Goal: Task Accomplishment & Management: Manage account settings

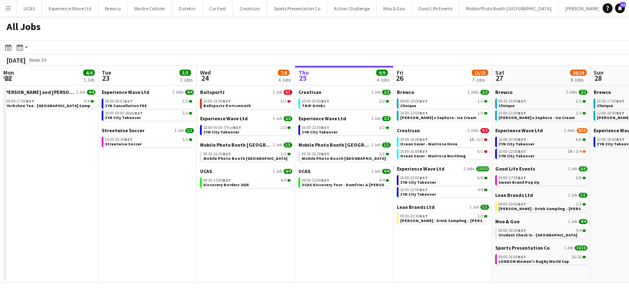
scroll to position [0, 182]
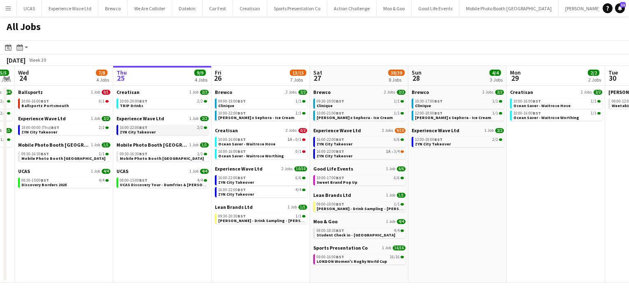
click at [138, 130] on span "ZYN City Takeover" at bounding box center [138, 131] width 36 height 5
click at [547, 114] on div "10:00-16:00 BST 1/1" at bounding box center [556, 113] width 87 height 4
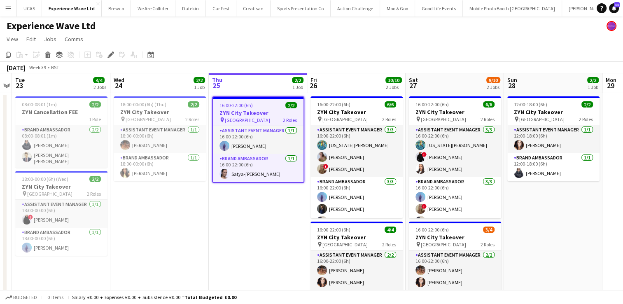
click at [269, 109] on h3 "ZYN City Takeover" at bounding box center [258, 112] width 91 height 7
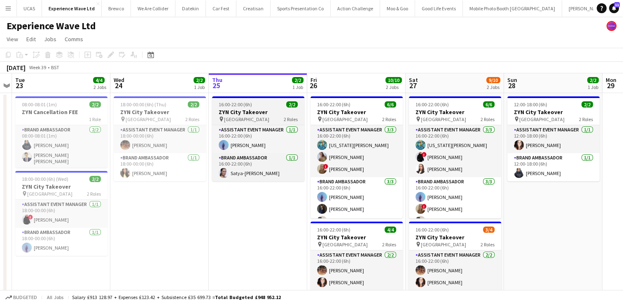
click at [253, 119] on div "pin Manchester 2 Roles" at bounding box center [258, 119] width 92 height 7
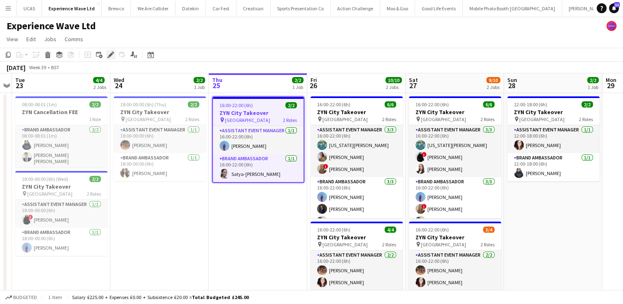
click at [111, 54] on icon at bounding box center [110, 55] width 5 height 5
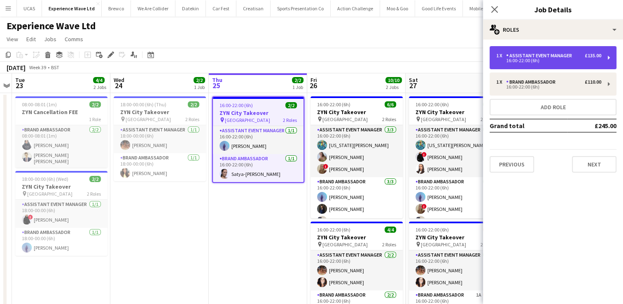
click at [605, 60] on div "1 x Assistant Event Manager £135.00 16:00-22:00 (6h)" at bounding box center [552, 57] width 127 height 23
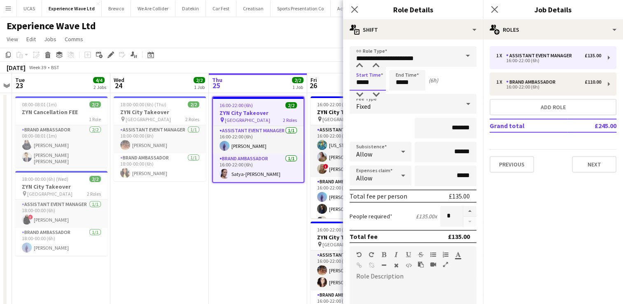
click at [365, 82] on input "*****" at bounding box center [367, 80] width 36 height 21
click at [359, 66] on div at bounding box center [359, 66] width 16 height 8
type input "*****"
click at [359, 66] on div at bounding box center [359, 66] width 16 height 8
click at [411, 86] on input "*****" at bounding box center [407, 80] width 36 height 21
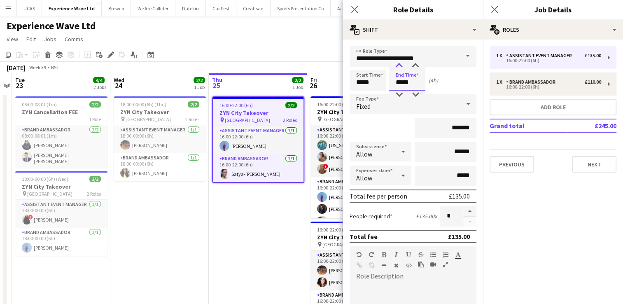
click at [398, 63] on div at bounding box center [399, 66] width 16 height 8
type input "*****"
click at [398, 63] on div at bounding box center [399, 66] width 16 height 8
drag, startPoint x: 463, startPoint y: 127, endPoint x: 446, endPoint y: 128, distance: 17.3
click at [446, 128] on input "*******" at bounding box center [445, 128] width 62 height 21
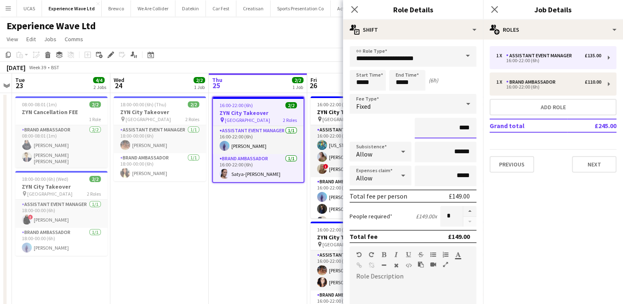
type input "*******"
click at [390, 130] on div "*******" at bounding box center [412, 128] width 127 height 21
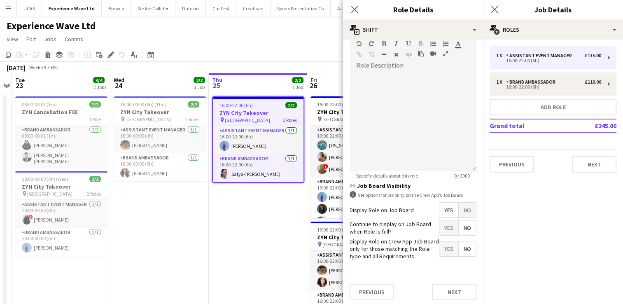
scroll to position [211, 0]
click at [451, 287] on button "Next" at bounding box center [454, 291] width 44 height 16
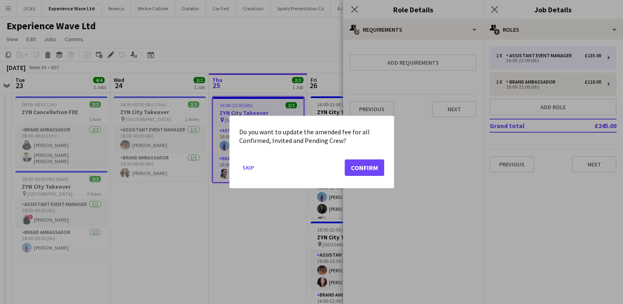
scroll to position [0, 0]
click at [381, 167] on button "Confirm" at bounding box center [364, 167] width 40 height 16
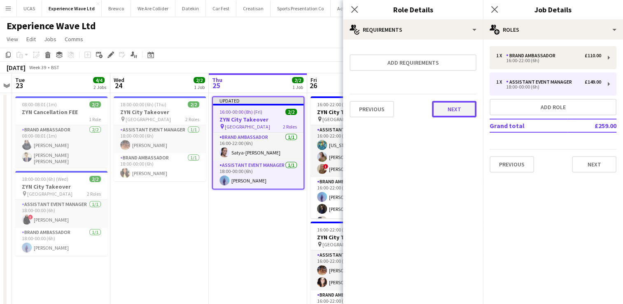
click at [460, 113] on button "Next" at bounding box center [454, 109] width 44 height 16
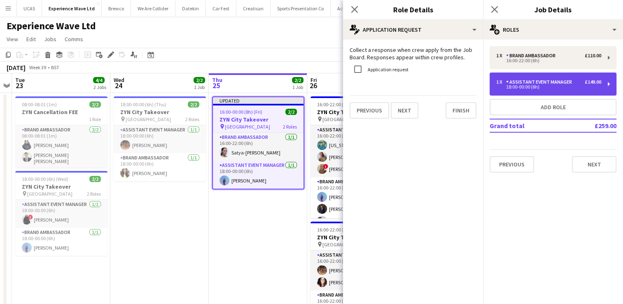
click at [607, 88] on div "1 x Assistant Event Manager £149.00 18:00-00:00 (6h)" at bounding box center [552, 83] width 127 height 23
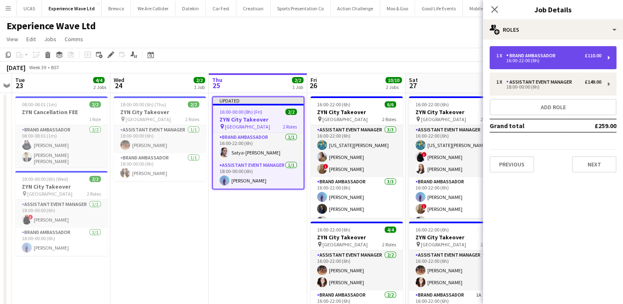
click at [607, 60] on div "1 x Brand Ambassador £110.00 16:00-22:00 (6h)" at bounding box center [552, 57] width 127 height 23
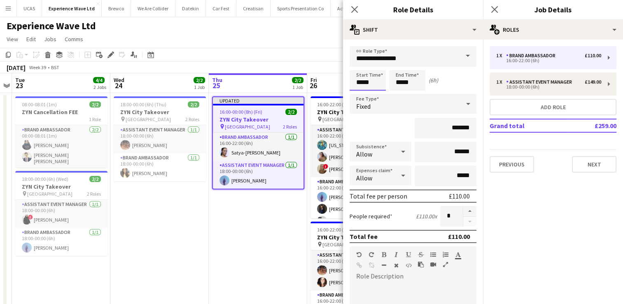
click at [364, 83] on input "*****" at bounding box center [367, 80] width 36 height 21
click at [359, 65] on div at bounding box center [359, 66] width 16 height 8
type input "*****"
click at [359, 65] on div at bounding box center [359, 66] width 16 height 8
click at [412, 84] on input "*****" at bounding box center [407, 80] width 36 height 21
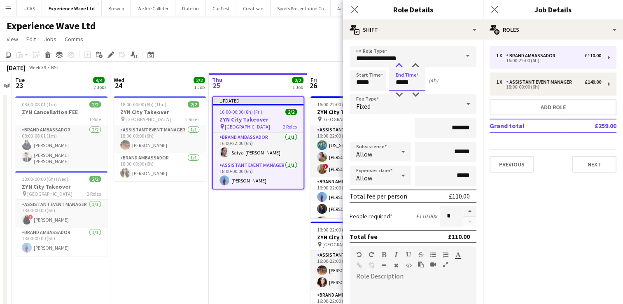
click at [396, 64] on div at bounding box center [399, 66] width 16 height 8
type input "*****"
click at [396, 64] on div at bounding box center [399, 66] width 16 height 8
drag, startPoint x: 466, startPoint y: 128, endPoint x: 442, endPoint y: 129, distance: 24.3
click at [442, 129] on input "*******" at bounding box center [445, 128] width 62 height 21
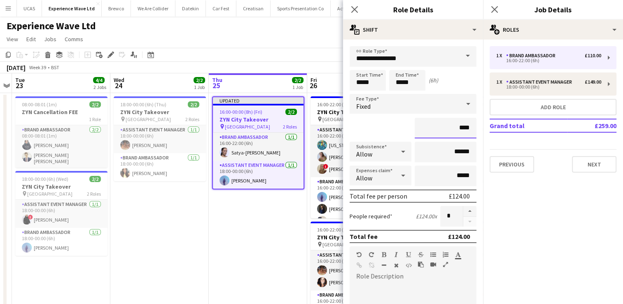
type input "****"
click at [398, 131] on div "****" at bounding box center [412, 128] width 127 height 21
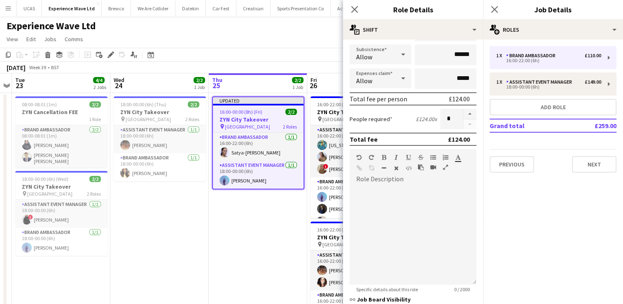
scroll to position [211, 0]
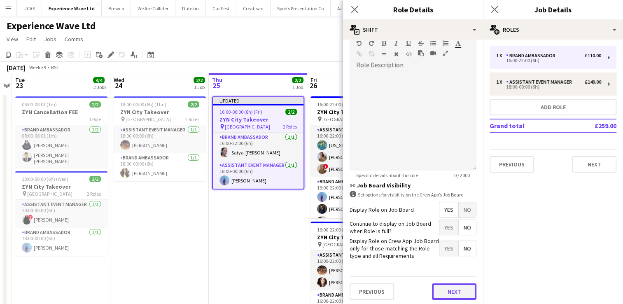
click at [438, 291] on button "Next" at bounding box center [454, 291] width 44 height 16
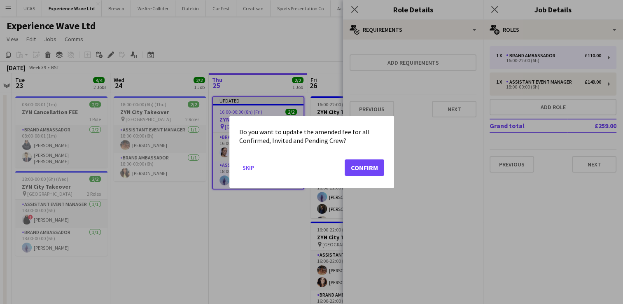
scroll to position [0, 0]
click at [375, 165] on button "Confirm" at bounding box center [364, 167] width 40 height 16
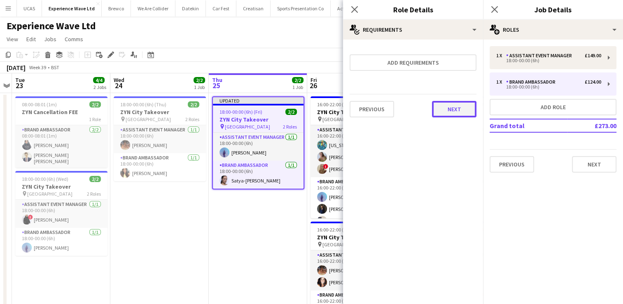
click at [460, 106] on button "Next" at bounding box center [454, 109] width 44 height 16
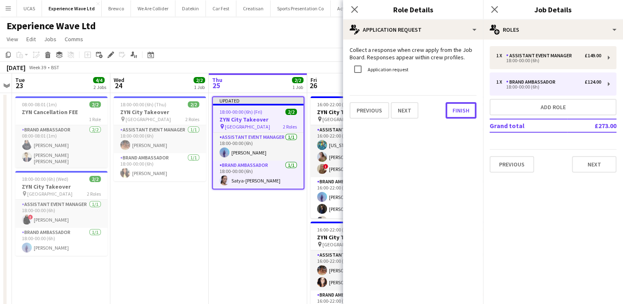
click at [460, 106] on button "Finish" at bounding box center [460, 110] width 31 height 16
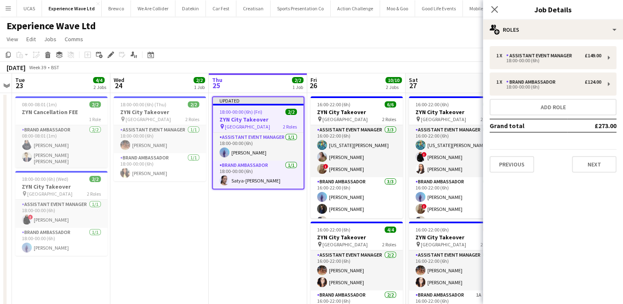
click at [456, 50] on app-toolbar "Copy Paste Paste Ctrl+V Paste with crew Ctrl+Shift+V Paste linked Job Delete Gr…" at bounding box center [311, 55] width 623 height 14
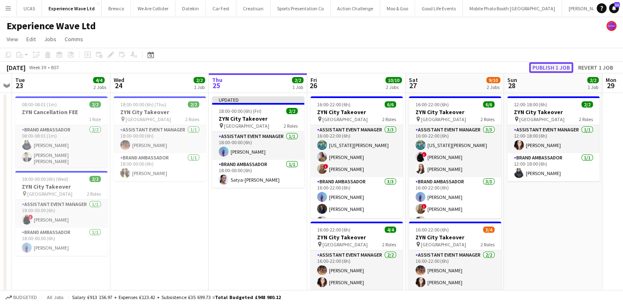
click at [553, 67] on button "Publish 1 job" at bounding box center [551, 67] width 44 height 11
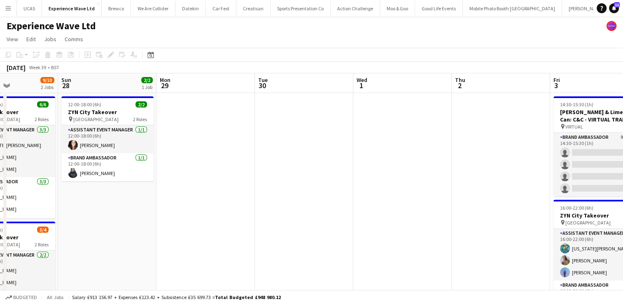
scroll to position [0, 190]
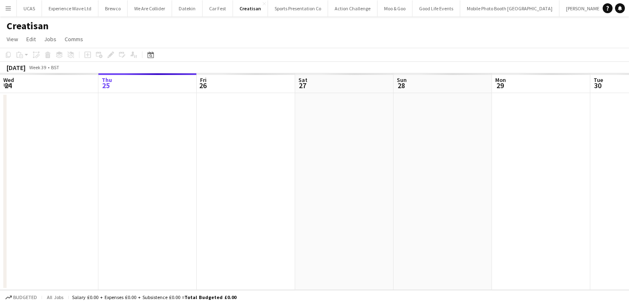
scroll to position [0, 283]
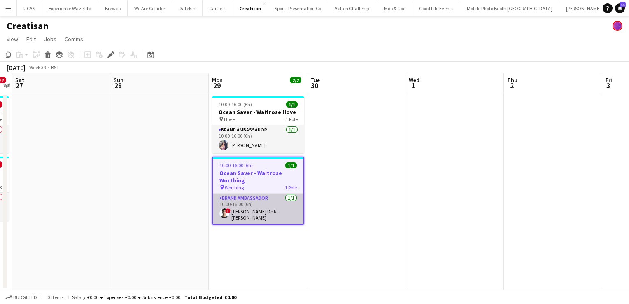
click at [260, 213] on app-card-role "Brand Ambassador [DATE] 10:00-16:00 (6h) ! [PERSON_NAME] De la [PERSON_NAME]" at bounding box center [258, 208] width 91 height 30
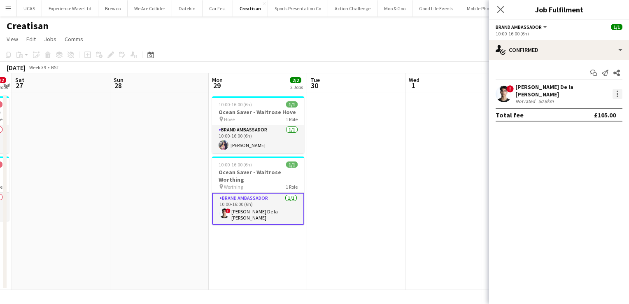
click at [614, 92] on div at bounding box center [617, 94] width 10 height 10
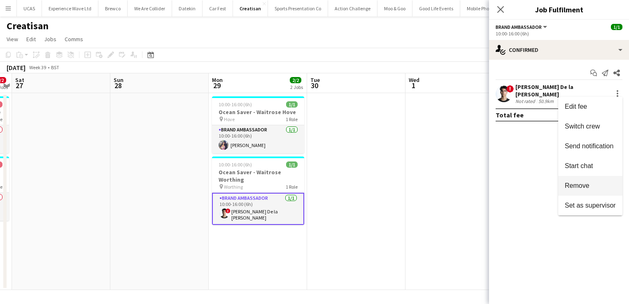
click at [590, 188] on span "Remove" at bounding box center [590, 185] width 51 height 7
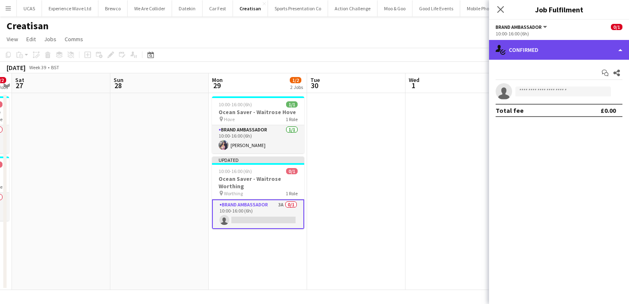
click at [583, 45] on div "single-neutral-actions-check-2 Confirmed" at bounding box center [559, 50] width 140 height 20
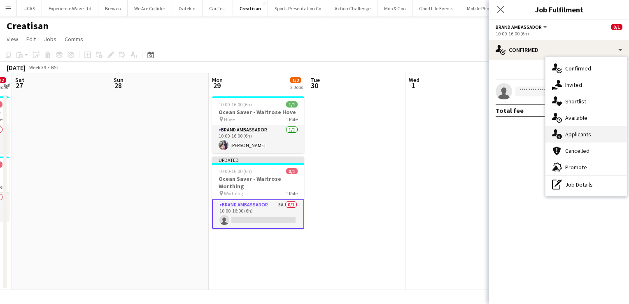
click at [571, 137] on span "Applicants" at bounding box center [578, 133] width 26 height 7
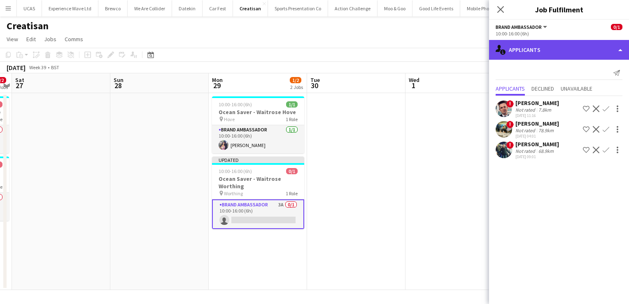
click at [606, 55] on div "single-neutral-actions-information Applicants" at bounding box center [559, 50] width 140 height 20
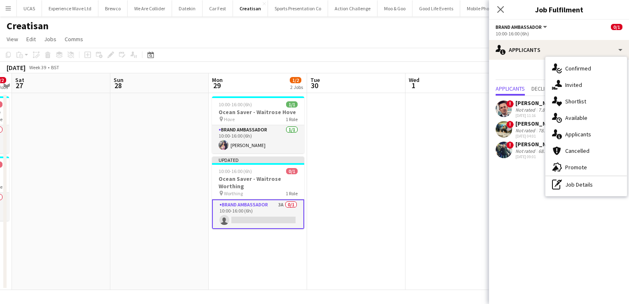
click at [524, 62] on div "Send notification Applicants Declined Unavailable ! [PERSON_NAME] Not rated 7.8…" at bounding box center [559, 114] width 140 height 108
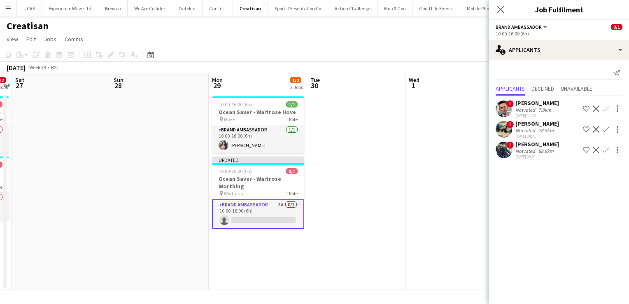
click at [540, 72] on div "Send notification" at bounding box center [559, 73] width 127 height 14
click at [531, 35] on div "10:00-16:00 (6h)" at bounding box center [559, 33] width 127 height 6
click at [500, 9] on icon at bounding box center [500, 9] width 8 height 8
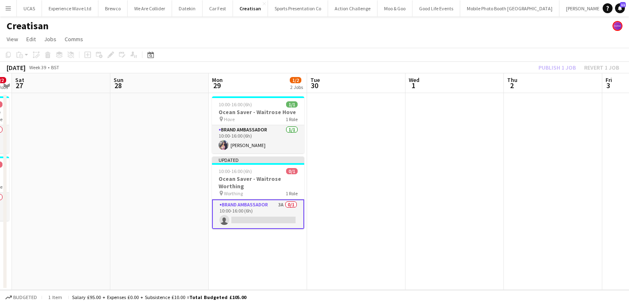
click at [256, 219] on app-card-role "Brand Ambassador 3A 0/1 10:00-16:00 (6h) single-neutral-actions" at bounding box center [258, 214] width 92 height 30
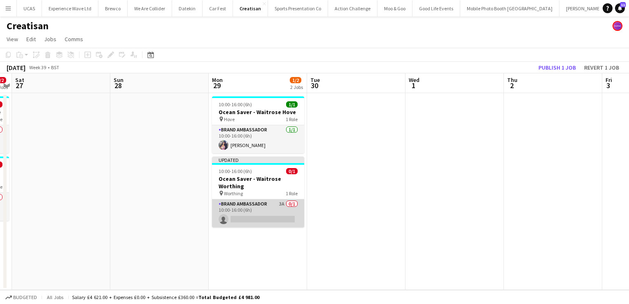
click at [270, 220] on app-card-role "Brand Ambassador 3A 0/1 10:00-16:00 (6h) single-neutral-actions" at bounding box center [258, 213] width 92 height 28
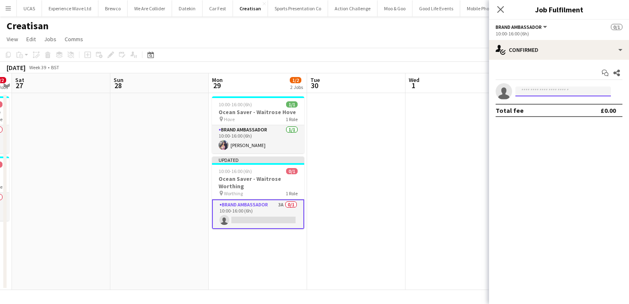
click at [561, 91] on input at bounding box center [562, 91] width 95 height 10
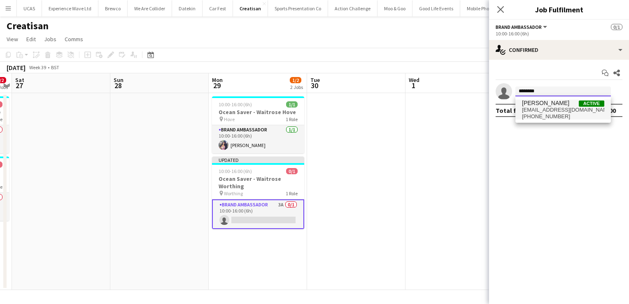
type input "********"
click at [553, 105] on span "[PERSON_NAME]" at bounding box center [545, 103] width 47 height 7
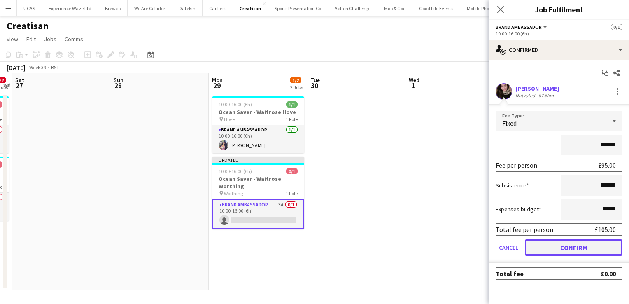
click at [578, 246] on button "Confirm" at bounding box center [574, 247] width 98 height 16
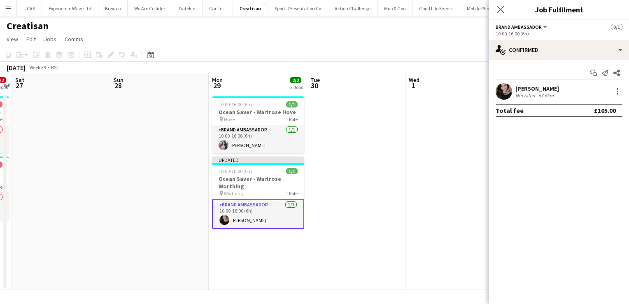
click at [472, 146] on app-date-cell at bounding box center [454, 191] width 98 height 197
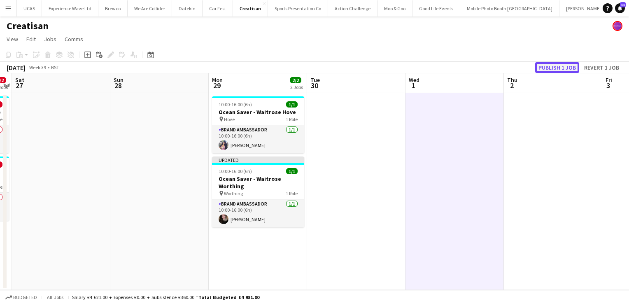
click at [564, 65] on button "Publish 1 job" at bounding box center [557, 67] width 44 height 11
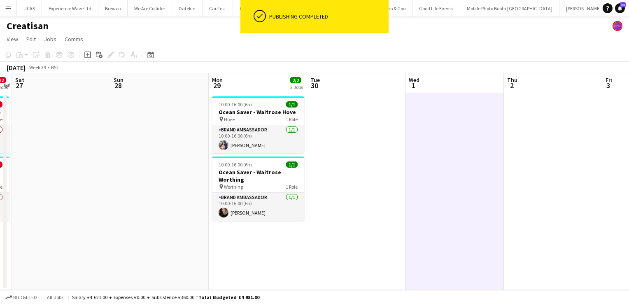
click at [265, 213] on app-card-role "Brand Ambassador [DATE] 10:00-16:00 (6h) [PERSON_NAME]" at bounding box center [258, 207] width 92 height 28
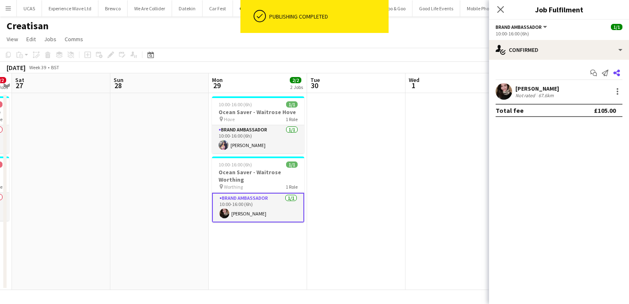
click at [615, 73] on icon at bounding box center [616, 73] width 7 height 7
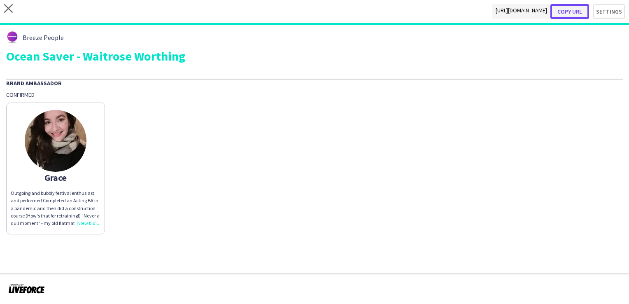
click at [581, 12] on button "Copy url" at bounding box center [569, 11] width 39 height 15
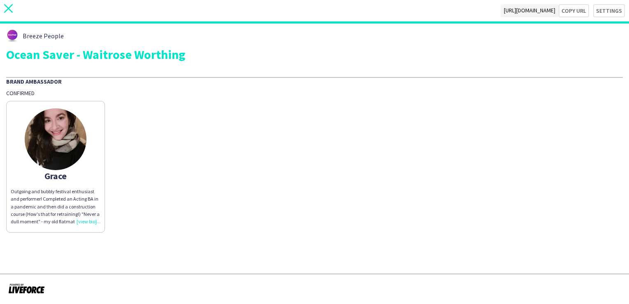
click at [10, 9] on icon at bounding box center [8, 8] width 9 height 9
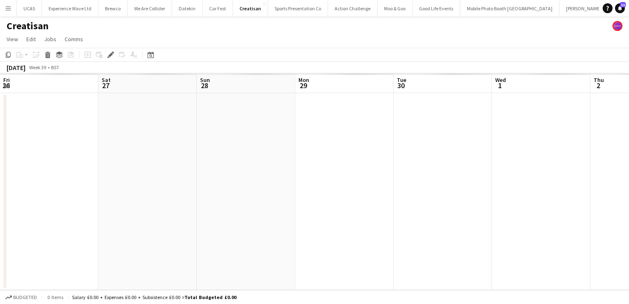
scroll to position [0, 283]
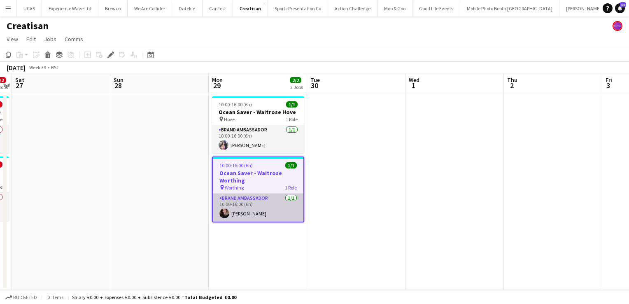
click at [257, 205] on app-card-role "Brand Ambassador [DATE] 10:00-16:00 (6h) [PERSON_NAME]" at bounding box center [258, 207] width 91 height 28
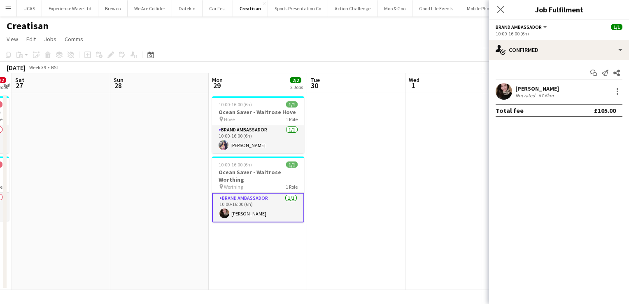
click at [553, 97] on div "67.6km" at bounding box center [546, 95] width 19 height 6
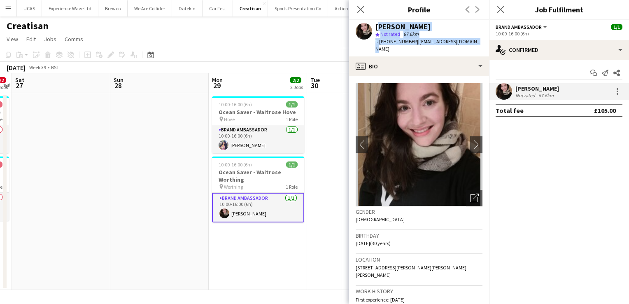
drag, startPoint x: 471, startPoint y: 43, endPoint x: 375, endPoint y: 27, distance: 97.7
click at [375, 27] on div "[PERSON_NAME] star Not rated 67.6km t. [PHONE_NUMBER] | [EMAIL_ADDRESS][DOMAIN_…" at bounding box center [419, 38] width 140 height 37
copy div "[PERSON_NAME] star Not rated 67.6km t. [PHONE_NUMBER] | [EMAIL_ADDRESS][DOMAIN_…"
click at [362, 8] on icon at bounding box center [360, 9] width 8 height 8
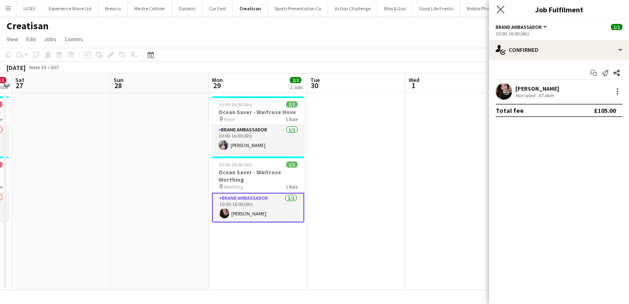
click at [502, 13] on icon "Close pop-in" at bounding box center [500, 9] width 8 height 8
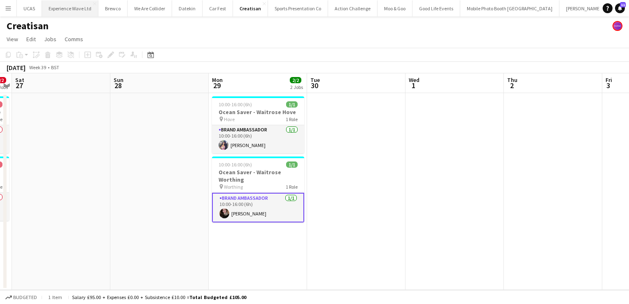
click at [67, 12] on button "Experience Wave Ltd Close" at bounding box center [70, 8] width 56 height 16
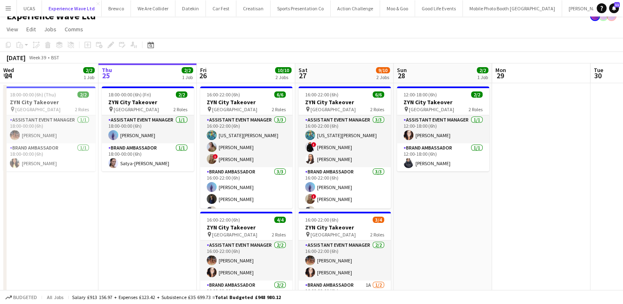
scroll to position [10, 0]
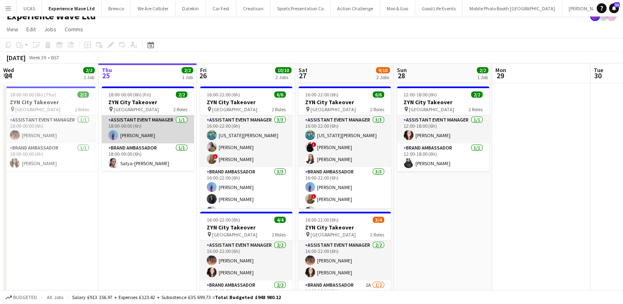
click at [150, 135] on app-card-role "Assistant Event Manager [DATE] 18:00-00:00 (6h) [PERSON_NAME]" at bounding box center [148, 129] width 92 height 28
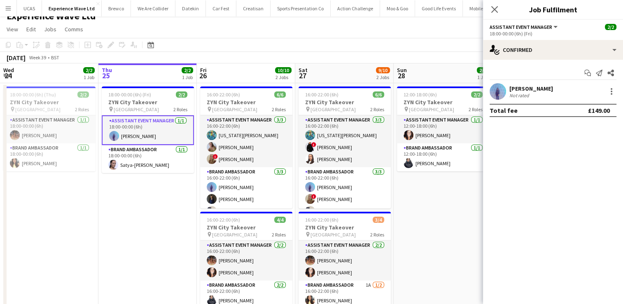
click at [525, 92] on div "Not rated" at bounding box center [519, 95] width 21 height 6
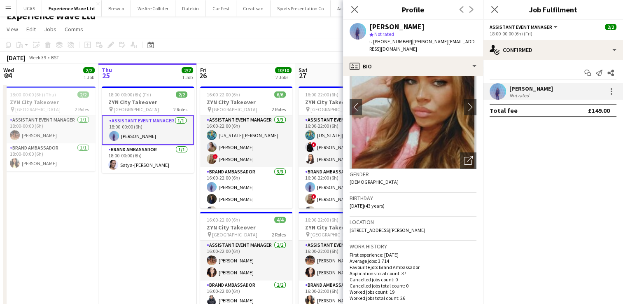
scroll to position [37, 0]
click at [351, 7] on icon "Close pop-in" at bounding box center [354, 9] width 8 height 8
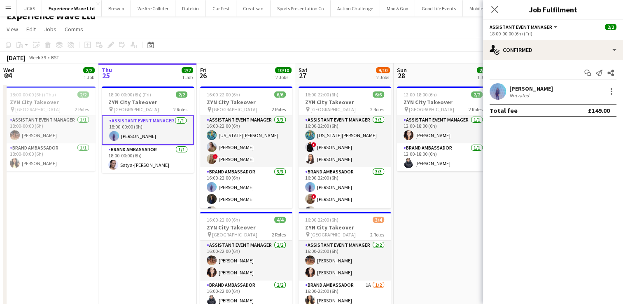
click at [109, 205] on app-date-cell "18:00-00:00 (6h) (Fri) 2/2 ZYN City Takeover pin Manchester 2 Roles Assistant E…" at bounding box center [147, 250] width 98 height 334
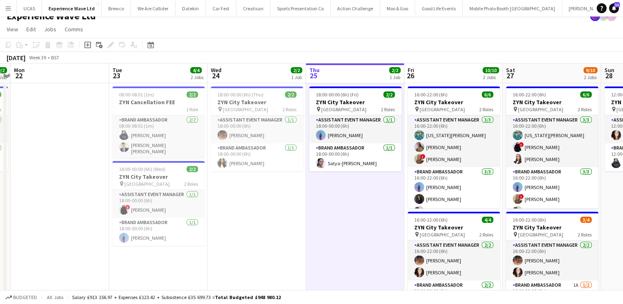
scroll to position [0, 186]
click at [262, 104] on h3 "ZYN City Takeover" at bounding box center [257, 101] width 92 height 7
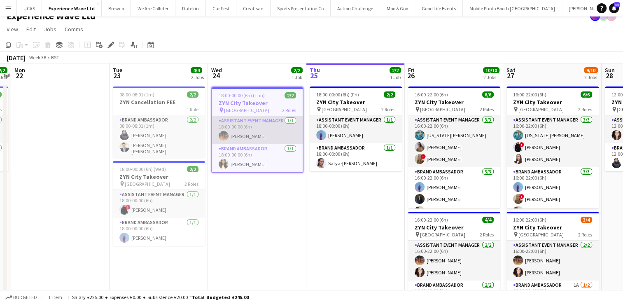
click at [256, 134] on app-card-role "Assistant Event Manager [DATE] 18:00-00:00 (6h) [PERSON_NAME]" at bounding box center [257, 130] width 91 height 28
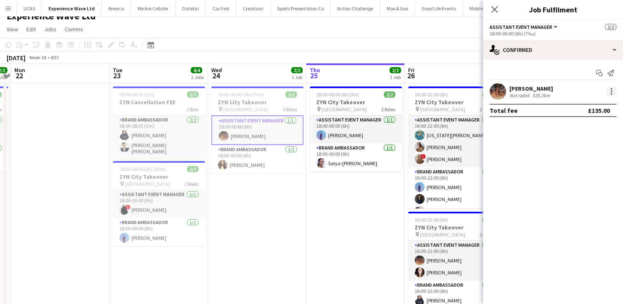
click at [611, 91] on div at bounding box center [611, 92] width 2 height 2
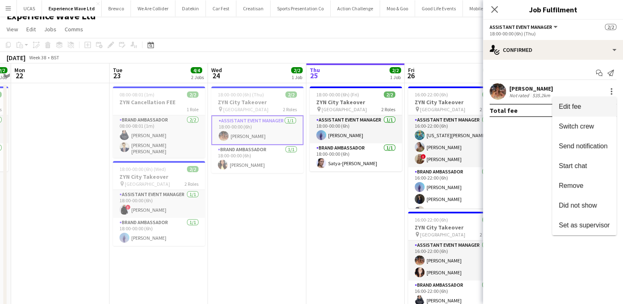
click at [584, 106] on span "Edit fee" at bounding box center [583, 106] width 51 height 7
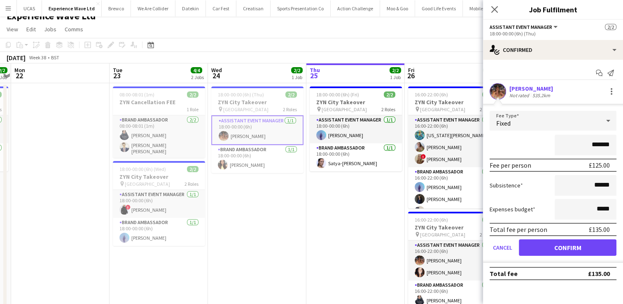
drag, startPoint x: 610, startPoint y: 145, endPoint x: 586, endPoint y: 149, distance: 25.0
click at [586, 149] on input "*******" at bounding box center [585, 145] width 62 height 21
type input "*******"
click at [554, 247] on button "Confirm" at bounding box center [568, 247] width 98 height 16
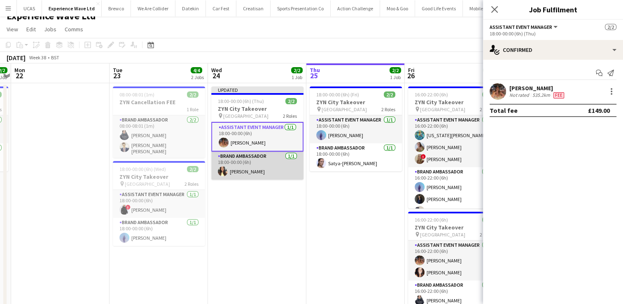
click at [273, 170] on app-card-role "Brand Ambassador [DATE] 18:00-00:00 (6h) [PERSON_NAME]" at bounding box center [257, 165] width 92 height 28
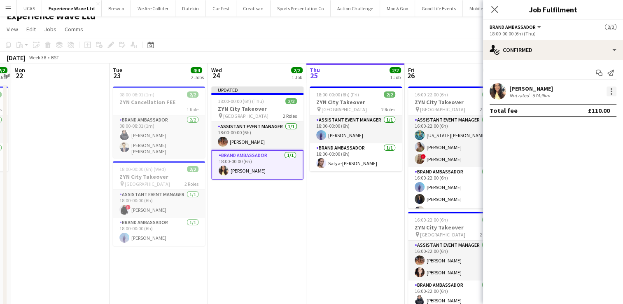
click at [612, 93] on div at bounding box center [611, 91] width 10 height 10
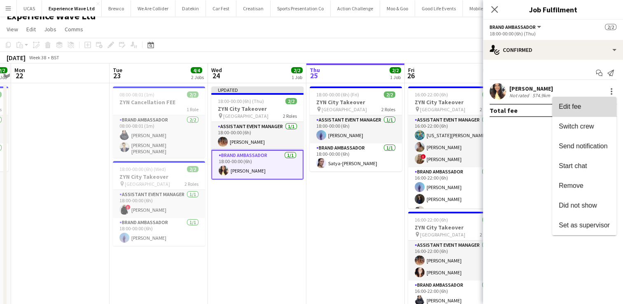
click at [582, 110] on span "Edit fee" at bounding box center [583, 106] width 51 height 7
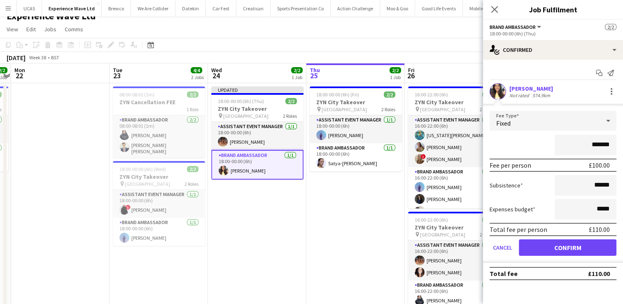
drag, startPoint x: 609, startPoint y: 147, endPoint x: 584, endPoint y: 150, distance: 25.6
click at [584, 150] on input "*******" at bounding box center [585, 145] width 62 height 21
type input "****"
click at [546, 246] on button "Confirm" at bounding box center [568, 247] width 98 height 16
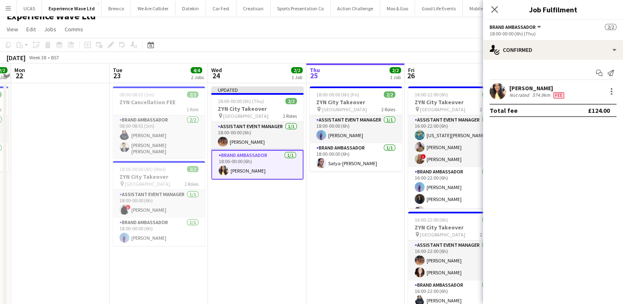
click at [333, 190] on app-date-cell "18:00-00:00 (6h) (Fri) 2/2 ZYN City Takeover pin Manchester 2 Roles Assistant E…" at bounding box center [355, 250] width 98 height 334
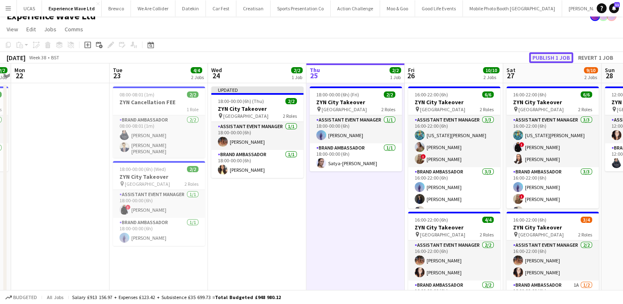
click at [553, 58] on button "Publish 1 job" at bounding box center [551, 57] width 44 height 11
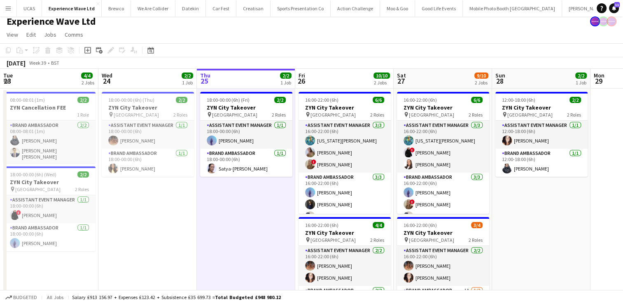
scroll to position [3, 0]
